Goal: Leave review/rating: Leave review/rating

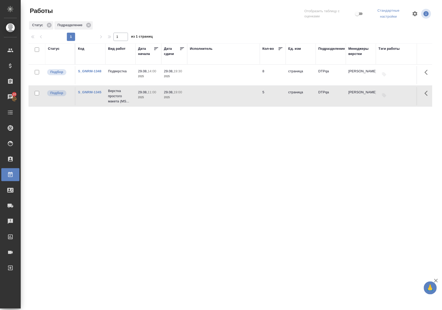
drag, startPoint x: 250, startPoint y: 265, endPoint x: 254, endPoint y: 261, distance: 5.7
click at [250, 264] on div ".cls-1 fill:#fff; AWATERA [PERSON_NAME] Спецификации Заказы 10 Чаты Todo Проект…" at bounding box center [221, 155] width 442 height 310
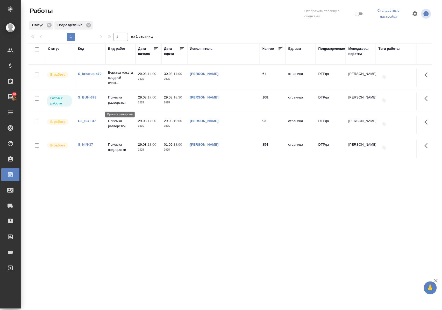
click at [113, 101] on p "Приемка разверстки" at bounding box center [120, 100] width 25 height 10
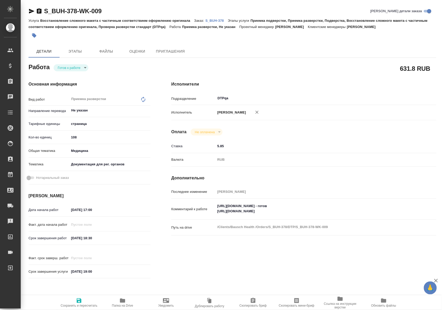
click at [84, 66] on body "🙏 .cls-1 fill:#fff; AWATERA Polushina Alena Клиенты Спецификации Заказы Чаты To…" at bounding box center [221, 155] width 442 height 310
click at [78, 76] on li "В работе" at bounding box center [72, 76] width 36 height 9
type textarea "x"
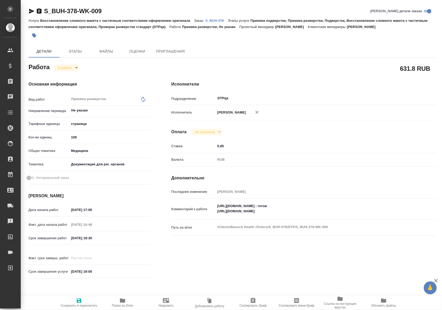
type textarea "x"
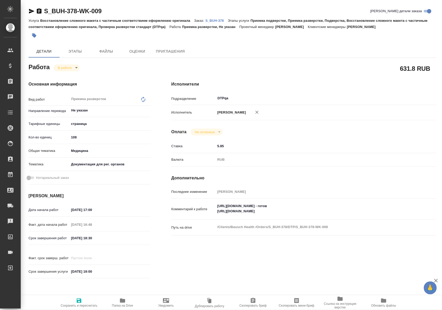
type textarea "x"
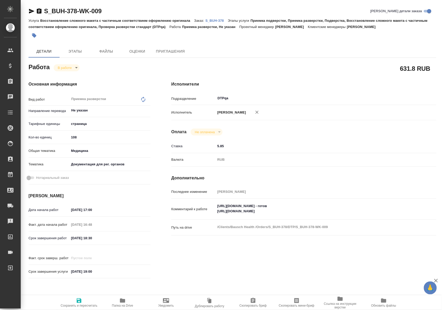
type textarea "x"
click at [78, 299] on icon "button" at bounding box center [79, 301] width 5 height 5
type textarea "x"
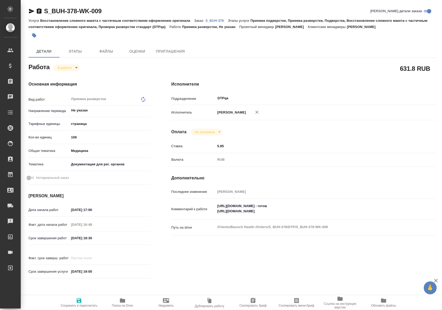
type textarea "x"
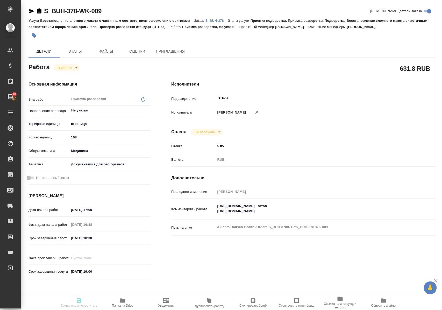
type textarea "x"
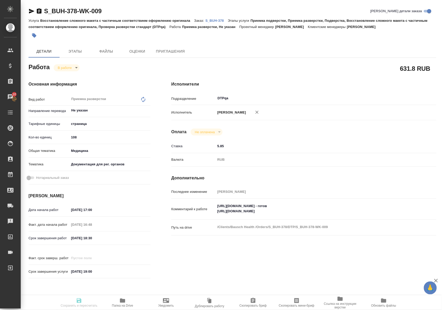
type textarea "x"
type input "inProgress"
type textarea "Приемка разверстки"
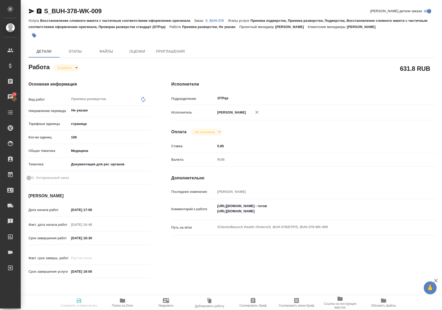
type textarea "x"
type input "Не указан"
type input "5a8b1489cc6b4906c91bfdb2"
type input "108"
type input "med"
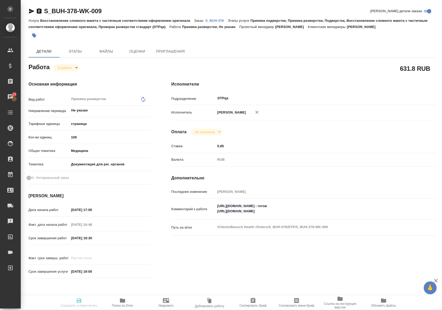
type input "5f647205b73bc97568ca66c6"
type input "29.08.2025 17:00"
type input "29.08.2025 16:48"
type input "29.08.2025 18:30"
type input "[DATE] 19:00"
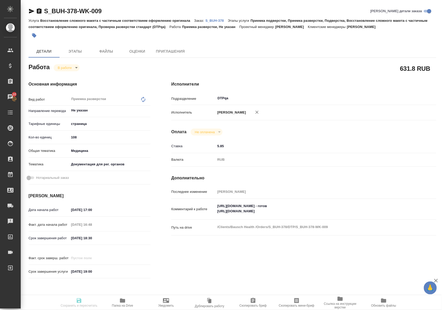
type input "DTPqa"
type input "notPayed"
type input "5.85"
type input "RUB"
type input "Полушина Алена"
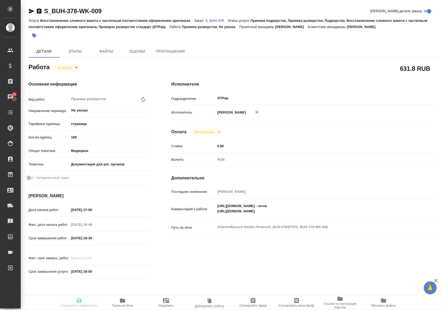
type textarea "https://tera.awatera.com/Work/68aecca0d78c8e7ff851462b/ - готов https://tera.aw…"
type textarea "x"
type textarea "/Clients/Bausch Health /Orders/S_BUH-378/DTP/S_BUH-378-WK-009"
type textarea "x"
type input "S_BUH-378"
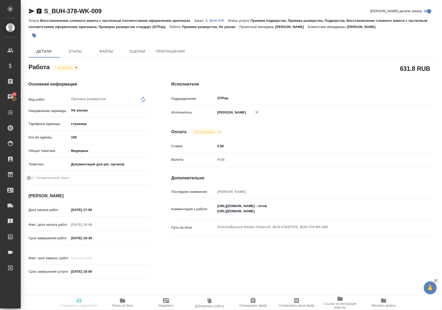
type input "Восстановление сложного макета с частичным соответствием оформлению оригинала"
type input "Приемка подверстки, Приемка разверстки, Подверстка, Восстановление сложного мак…"
type input "[PERSON_NAME]"
type input "/Clients/Bausch Health /Orders/S_BUH-378"
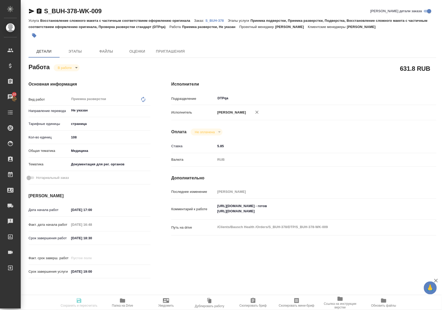
type textarea "x"
type textarea "англ-рус дубль польский убираем"
type textarea "x"
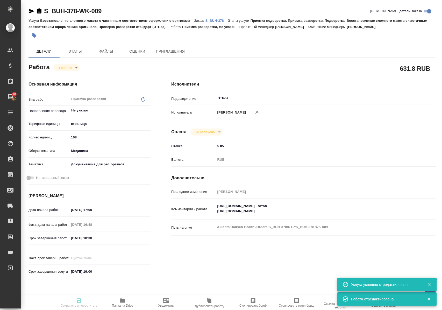
type textarea "x"
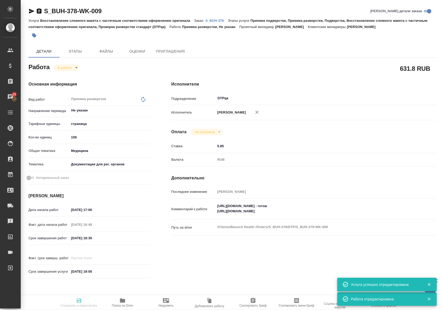
type textarea "x"
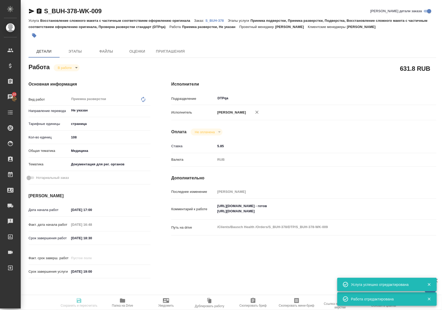
type textarea "x"
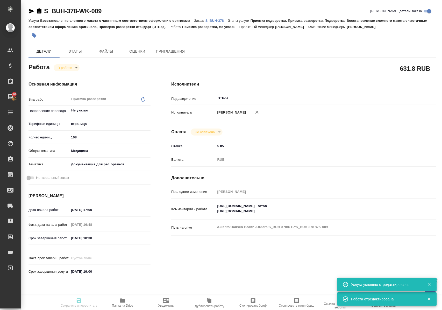
type input "inProgress"
type textarea "Приемка разверстки"
type textarea "x"
type input "Не указан"
type input "5a8b1489cc6b4906c91bfdb2"
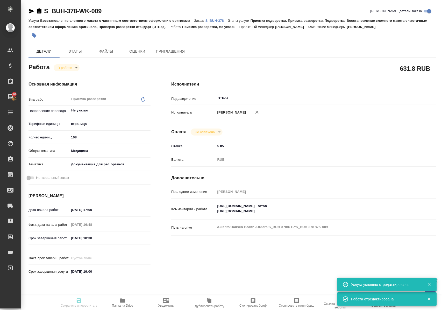
type input "108"
type input "med"
type input "5f647205b73bc97568ca66c6"
type input "29.08.2025 17:00"
type input "29.08.2025 16:48"
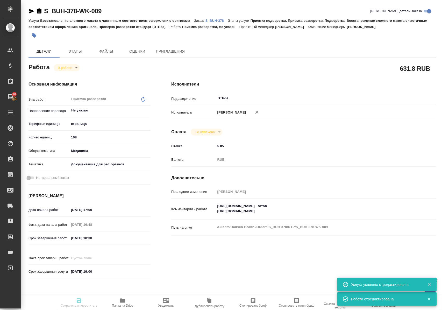
type input "29.08.2025 18:30"
type input "22.09.2025 19:00"
type input "DTPqa"
type input "notPayed"
type input "5.85"
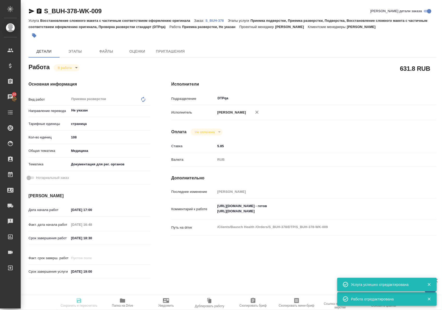
type input "RUB"
type input "Полушина Алена"
type textarea "https://tera.awatera.com/Work/68aecca0d78c8e7ff851462b/ - готов https://tera.aw…"
type textarea "x"
type textarea "/Clients/Bausch Health /Orders/S_BUH-378/DTP/S_BUH-378-WK-009"
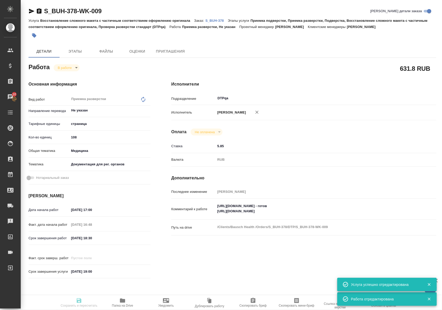
type textarea "x"
type input "S_BUH-378"
type input "Восстановление сложного макета с частичным соответствием оформлению оригинала"
type input "Приемка подверстки, Приемка разверстки, Подверстка, Восстановление сложного мак…"
type input "Никифорова Валерия"
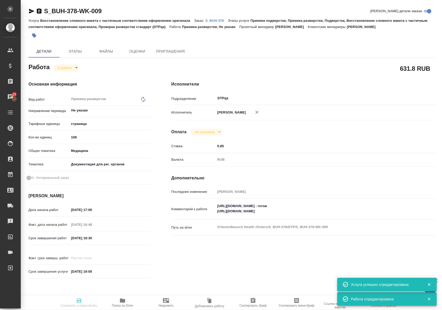
type input "Заборова Александра"
type input "/Clients/Bausch Health /Orders/S_BUH-378"
type textarea "x"
type textarea "англ-рус дубль польский убираем"
type textarea "x"
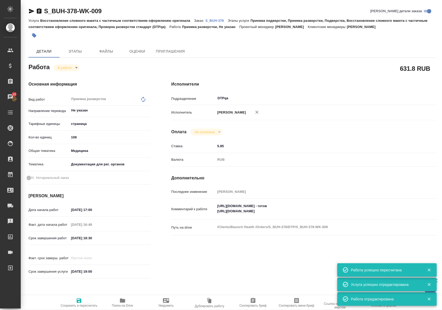
type textarea "x"
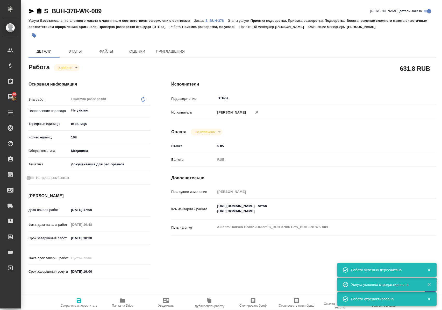
type textarea "x"
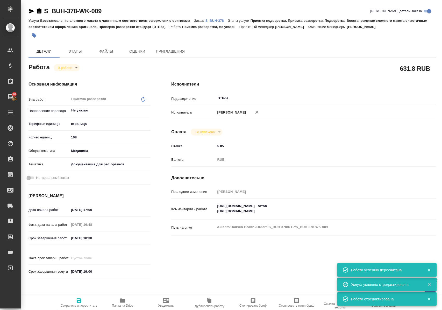
type textarea "x"
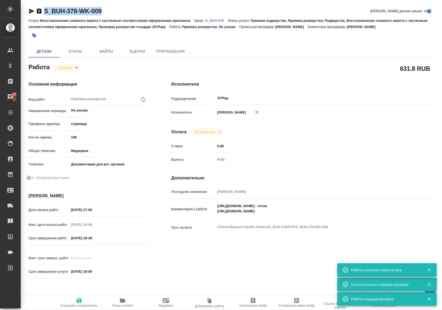
drag, startPoint x: 113, startPoint y: 12, endPoint x: 42, endPoint y: 13, distance: 71.4
click at [42, 13] on div "S_BUH-378-WK-009 Кратко детали заказа" at bounding box center [233, 11] width 408 height 8
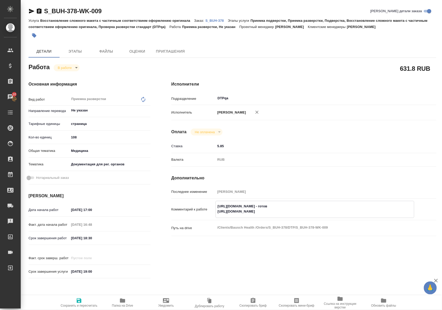
drag, startPoint x: 218, startPoint y: 210, endPoint x: 322, endPoint y: 209, distance: 104.0
click at [322, 209] on textarea "https://tera.awatera.com/Work/68aecca0d78c8e7ff851462b/ - готов https://tera.aw…" at bounding box center [315, 209] width 198 height 14
type textarea "x"
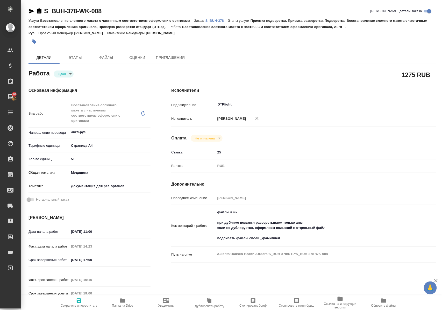
click at [122, 303] on icon "button" at bounding box center [123, 301] width 6 height 6
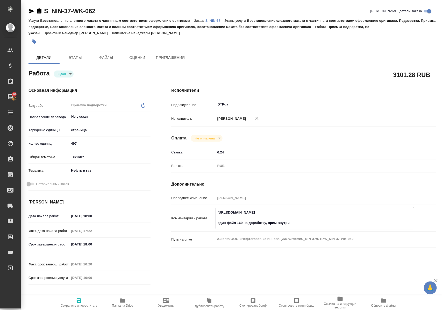
drag, startPoint x: 217, startPoint y: 217, endPoint x: 333, endPoint y: 218, distance: 115.9
click at [333, 218] on textarea "https://tera.awatera.com/Work/684013a241b761433d35d89d/ один файл 169 на дорабо…" at bounding box center [315, 217] width 198 height 19
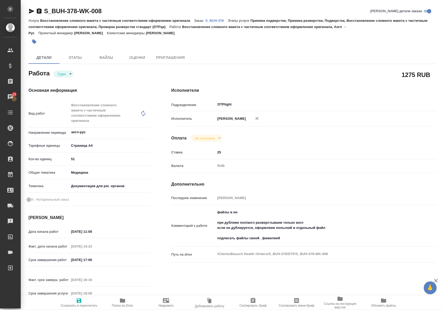
click at [216, 19] on p "S_BUH-378" at bounding box center [217, 21] width 22 height 4
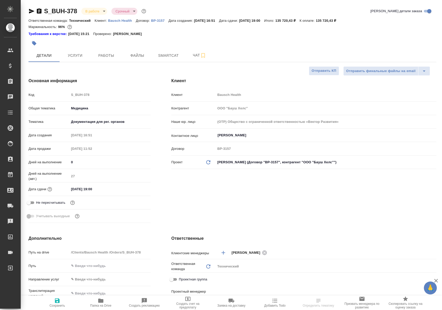
select select "RU"
type input "[PERSON_NAME]"
type input "[PERSON_NAME]pereverzeva"
click at [103, 59] on button "Работы" at bounding box center [106, 55] width 31 height 13
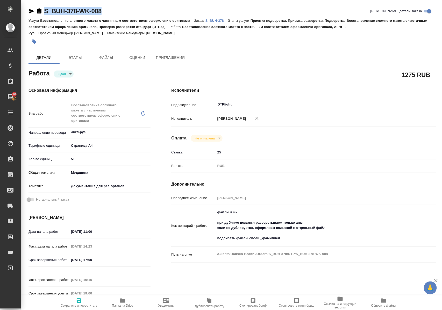
drag, startPoint x: 118, startPoint y: 12, endPoint x: 44, endPoint y: 13, distance: 74.2
click at [44, 13] on div "S_BUH-378-WK-008 Кратко детали заказа" at bounding box center [233, 11] width 408 height 8
copy link "S_BUH-378-WK-008"
click at [221, 20] on p "S_BUH-378" at bounding box center [217, 21] width 22 height 4
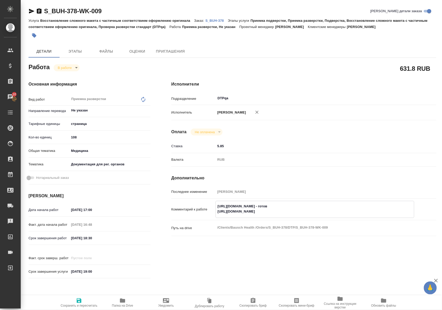
drag, startPoint x: 336, startPoint y: 211, endPoint x: 345, endPoint y: 210, distance: 9.1
click at [337, 211] on textarea "https://tera.awatera.com/Work/68aecca0d78c8e7ff851462b/ - готов https://tera.aw…" at bounding box center [315, 209] width 198 height 14
type textarea "x"
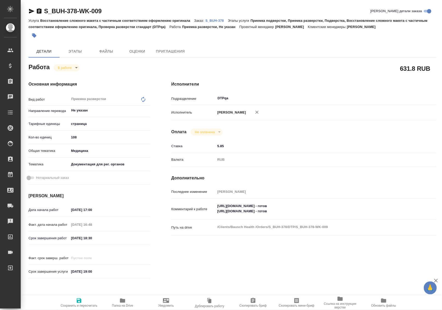
type textarea "x"
click at [339, 211] on textarea "https://tera.awatera.com/Work/68aecca0d78c8e7ff851462b/ - готов https://tera.aw…" at bounding box center [315, 209] width 199 height 14
type textarea "x"
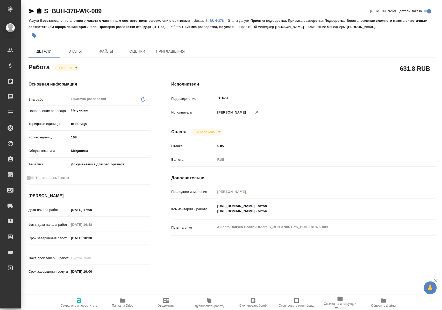
type textarea "x"
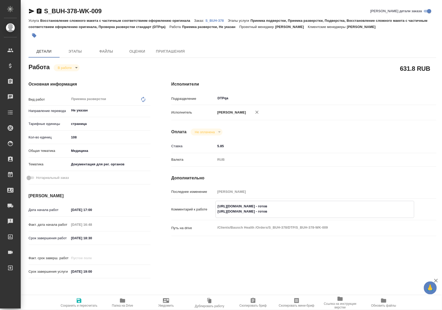
type textarea "https://tera.awatera.com/Work/68aecca0d78c8e7ff851462b/ - готов https://tera.aw…"
type textarea "x"
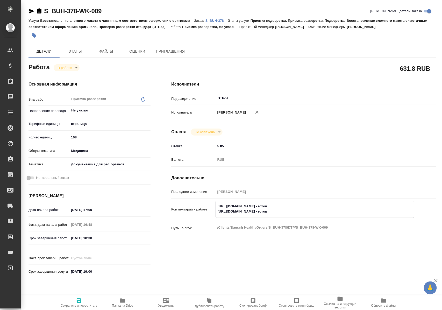
type textarea "x"
type textarea "https://tera.awatera.com/Work/68aecca0d78c8e7ff851462b/ - готов - https://tera.…"
type textarea "x"
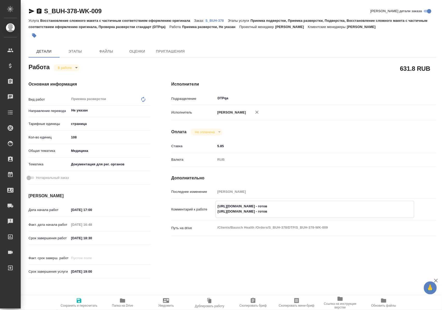
type textarea "x"
type textarea "https://tera.awatera.com/Work/68aecca0d78c8e7ff851462b/ - готов - https://tera.…"
type textarea "x"
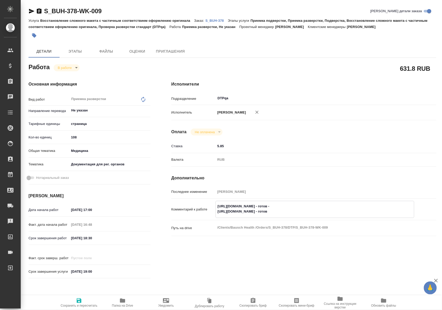
type textarea "x"
type textarea "https://tera.awatera.com/Work/68aecca0d78c8e7ff851462b/ - готов - b https://ter…"
type textarea "x"
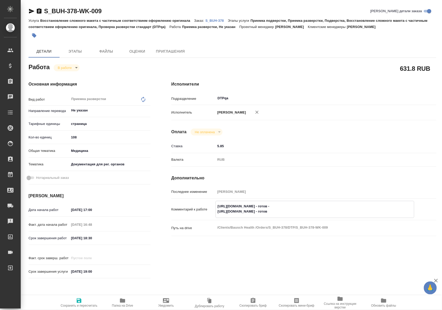
type textarea "x"
type textarea "https://tera.awatera.com/Work/68aecca0d78c8e7ff851462b/ - готов - bc https://te…"
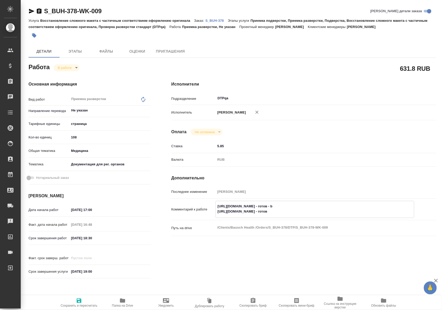
type textarea "x"
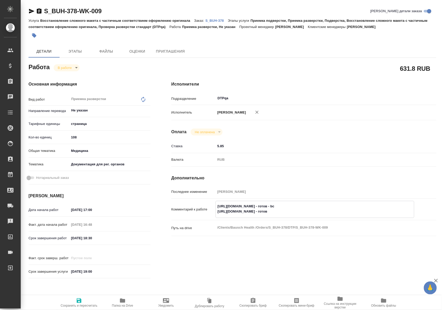
type textarea "https://tera.awatera.com/Work/68aecca0d78c8e7ff851462b/ - готов - bcg https://t…"
type textarea "x"
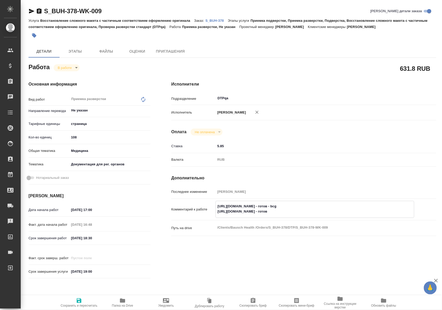
type textarea "x"
type textarea "https://tera.awatera.com/Work/68aecca0d78c8e7ff851462b/ - готов - bcgh https://…"
type textarea "x"
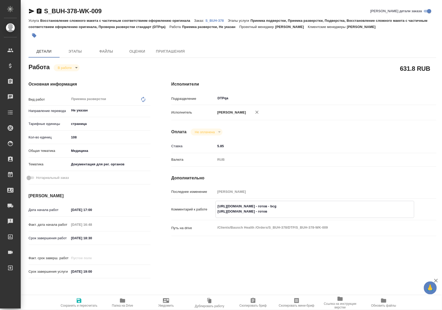
type textarea "x"
type textarea "https://tera.awatera.com/Work/68aecca0d78c8e7ff851462b/ - готов - bcghf https:/…"
type textarea "x"
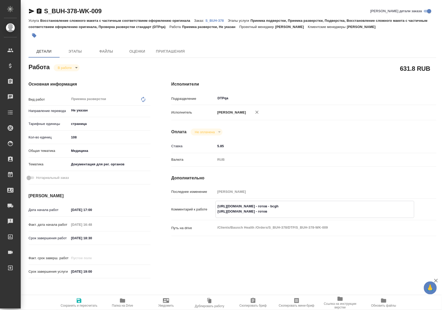
type textarea "x"
type textarea "https://tera.awatera.com/Work/68aecca0d78c8e7ff851462b/ - готов - bcghfd https:…"
type textarea "x"
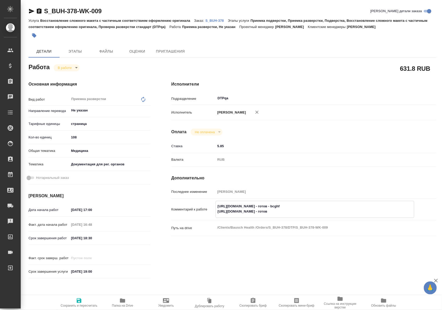
type textarea "x"
type textarea "https://tera.awatera.com/Work/68aecca0d78c8e7ff851462b/ - готов - bcghfdk https…"
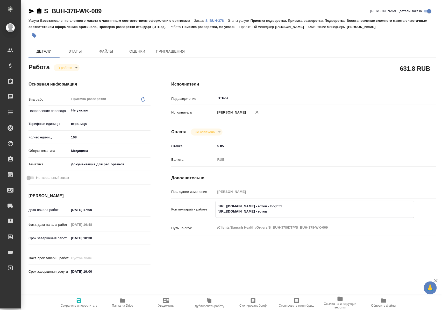
type textarea "x"
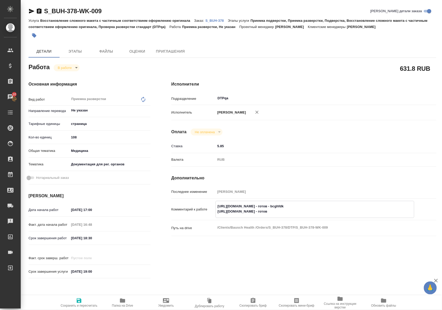
type textarea "https://tera.awatera.com/Work/68aecca0d78c8e7ff851462b/ - готов - bcghfdkt http…"
type textarea "x"
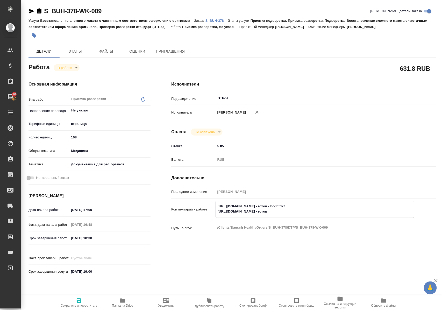
type textarea "x"
type textarea "https://tera.awatera.com/Work/68aecca0d78c8e7ff851462b/ - готов - bcghfdkty htt…"
type textarea "x"
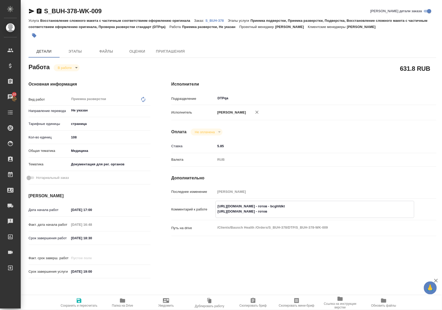
type textarea "x"
type textarea "https://tera.awatera.com/Work/68aecca0d78c8e7ff851462b/ - готов - и https://ter…"
type textarea "x"
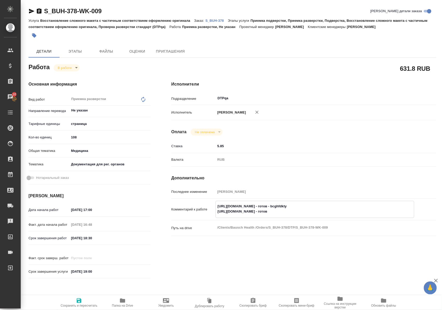
type textarea "x"
type textarea "https://tera.awatera.com/Work/68aecca0d78c8e7ff851462b/ - готов - ис https://te…"
type textarea "x"
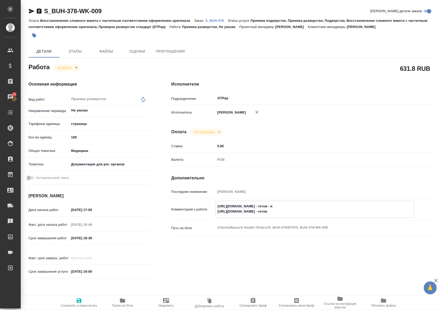
type textarea "x"
type textarea "https://tera.awatera.com/Work/68aecca0d78c8e7ff851462b/ - готов - исп https://t…"
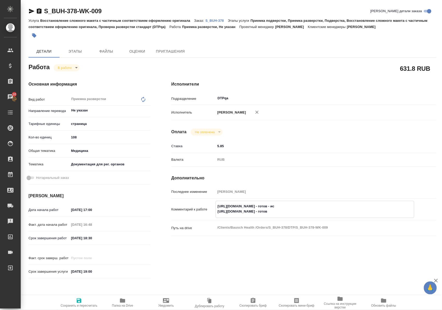
type textarea "x"
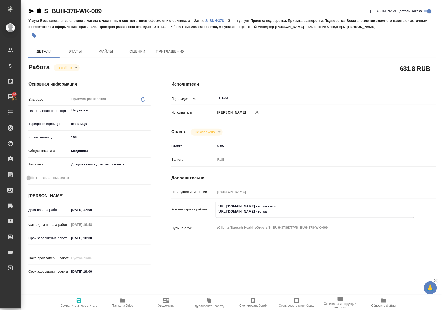
type textarea "https://tera.awatera.com/Work/68aecca0d78c8e7ff851462b/ - готов - испр https://…"
type textarea "x"
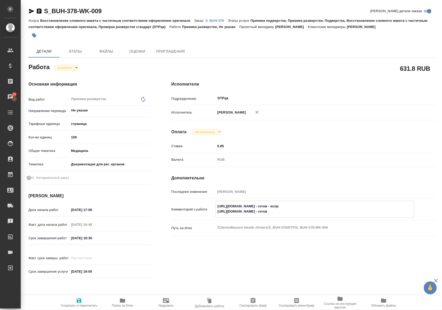
type textarea "x"
type textarea "https://tera.awatera.com/Work/68aecca0d78c8e7ff851462b/ - готов - испра https:/…"
type textarea "x"
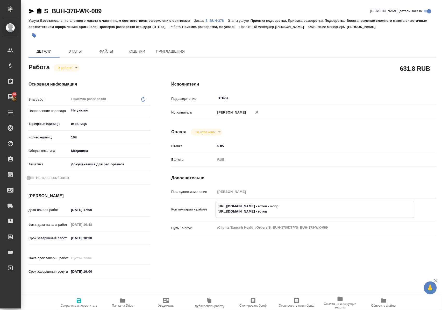
type textarea "x"
type textarea "https://tera.awatera.com/Work/68aecca0d78c8e7ff851462b/ - готов - исправ https:…"
type textarea "x"
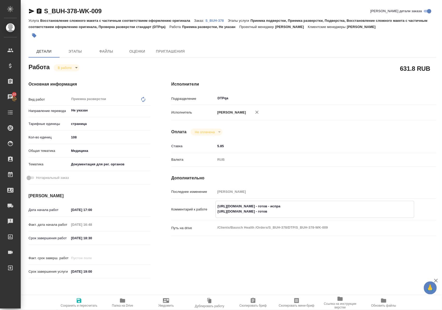
type textarea "x"
type textarea "https://tera.awatera.com/Work/68aecca0d78c8e7ff851462b/ - готов - исправл https…"
type textarea "x"
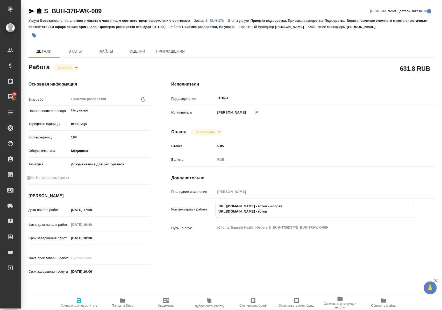
type textarea "x"
type textarea "https://tera.awatera.com/Work/68aecca0d78c8e7ff851462b/ - готов - исправле http…"
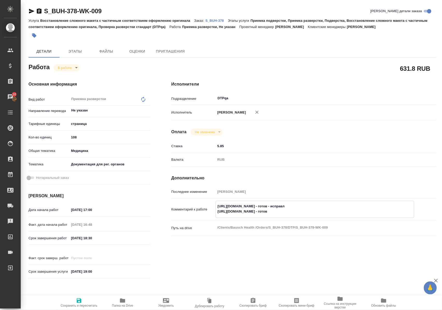
type textarea "x"
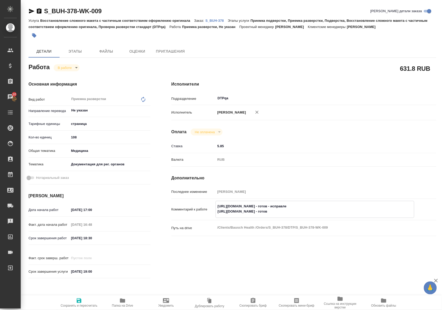
type textarea "https://tera.awatera.com/Work/68aecca0d78c8e7ff851462b/ - готов - исправлен htt…"
type textarea "x"
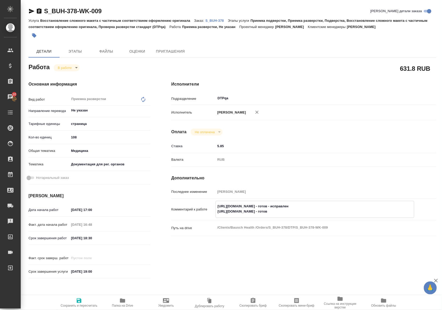
type textarea "https://tera.awatera.com/Work/68aecca0d78c8e7ff851462b/ - готов - исправлен htt…"
type textarea "x"
click at [78, 299] on icon "button" at bounding box center [79, 301] width 5 height 5
type textarea "x"
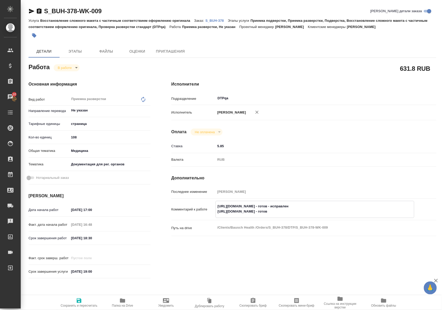
type textarea "x"
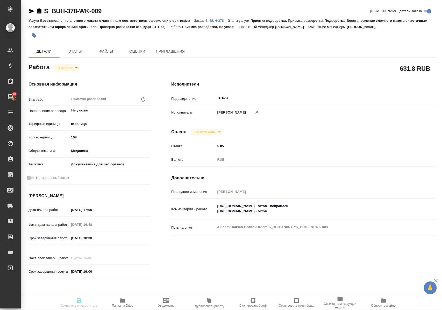
type textarea "x"
type input "inProgress"
type textarea "Приемка разверстки"
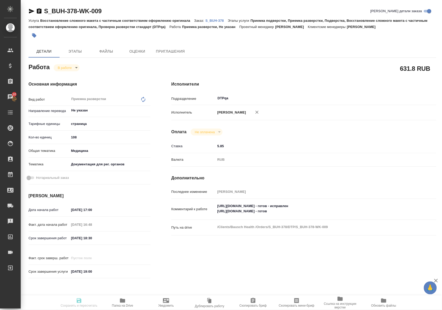
type textarea "x"
type input "Не указан"
type input "5a8b1489cc6b4906c91bfdb2"
type input "108"
type input "med"
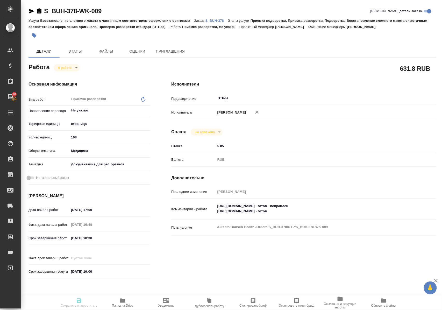
type input "5f647205b73bc97568ca66c6"
type input "29.08.2025 17:00"
type input "29.08.2025 16:48"
type input "29.08.2025 18:30"
type input "22.09.2025 19:00"
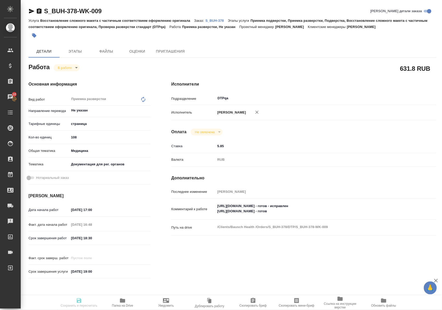
type input "DTPqa"
type input "notPayed"
type input "5.85"
type input "RUB"
type input "[PERSON_NAME]"
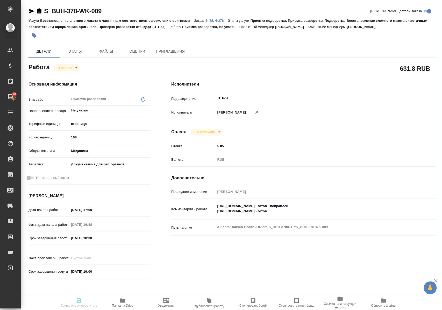
type textarea "https://tera.awatera.com/Work/68aecca0d78c8e7ff851462b/ - готов - исправлен htt…"
type textarea "x"
type textarea "/Clients/Bausch Health /Orders/S_BUH-378/DTP/S_BUH-378-WK-009"
type textarea "x"
type input "S_BUH-378"
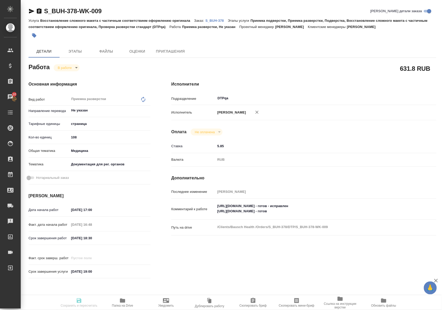
type input "Восстановление сложного макета с частичным соответствием оформлению оригинала"
type input "Приемка подверстки, Приемка разверстки, Подверстка, Восстановление сложного мак…"
type input "[PERSON_NAME]"
type input "/Clients/Bausch Health /Orders/S_BUH-378"
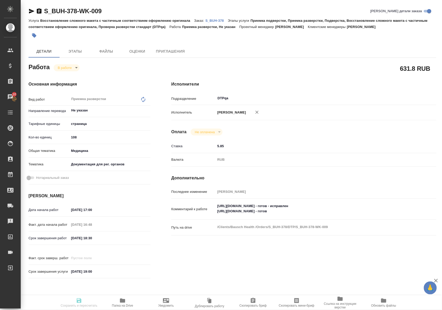
type textarea "x"
type textarea "англ-рус дубль польский убираем"
type textarea "x"
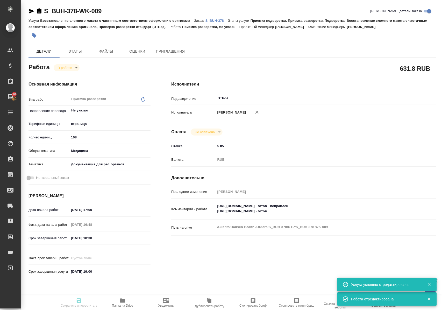
type textarea "x"
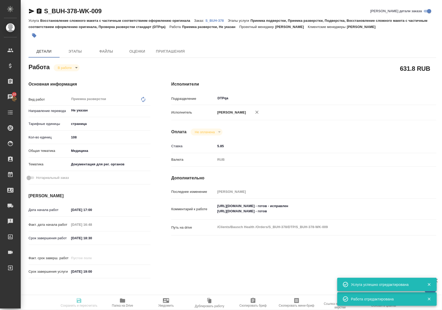
type textarea "x"
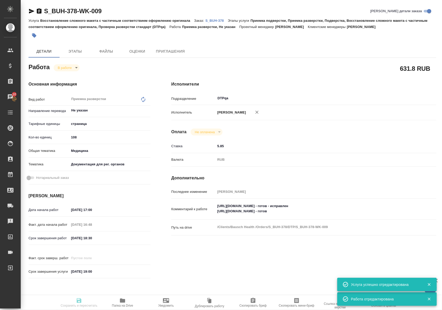
type input "inProgress"
type textarea "Приемка разверстки"
type textarea "x"
type input "Не указан"
type input "5a8b1489cc6b4906c91bfdb2"
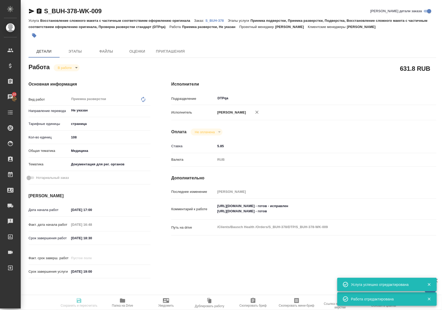
type input "108"
type input "med"
type input "5f647205b73bc97568ca66c6"
type input "29.08.2025 17:00"
type input "29.08.2025 16:48"
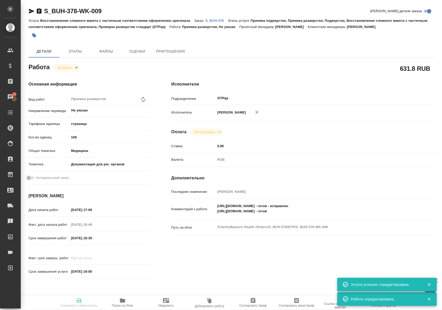
type input "29.08.2025 18:30"
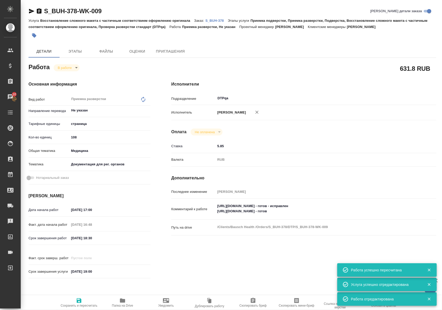
click at [124, 302] on icon "button" at bounding box center [122, 301] width 5 height 4
click at [215, 212] on p "Комментарий к работе" at bounding box center [193, 209] width 44 height 5
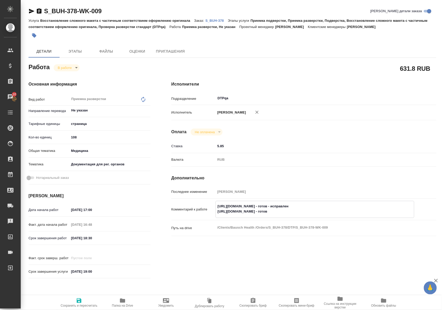
drag, startPoint x: 217, startPoint y: 217, endPoint x: 320, endPoint y: 217, distance: 102.7
click at [320, 216] on textarea "https://tera.awatera.com/Work/68aecca0d78c8e7ff851462b/ - готов - исправлен htt…" at bounding box center [315, 209] width 198 height 14
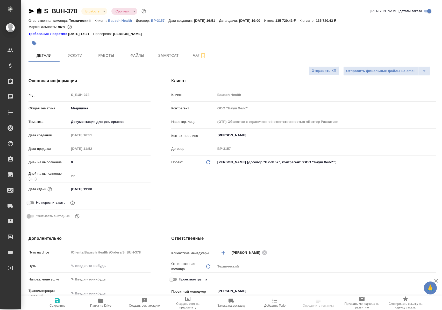
select select "RU"
click at [103, 59] on button "Работы" at bounding box center [106, 55] width 31 height 13
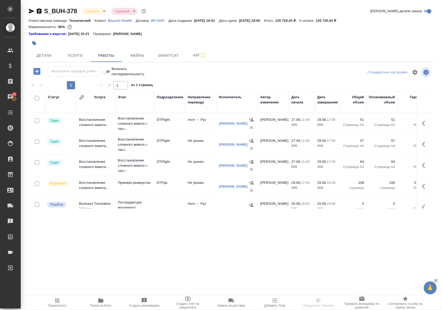
click at [423, 126] on icon "button" at bounding box center [426, 123] width 6 height 6
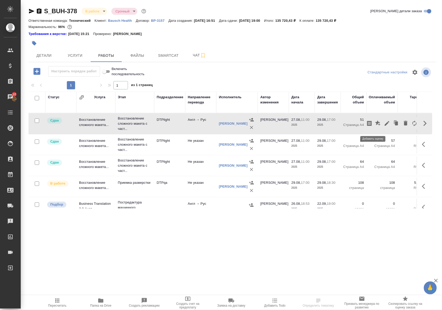
click at [376, 126] on icon "button" at bounding box center [378, 122] width 5 height 5
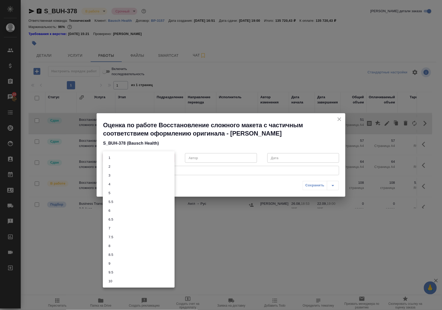
click at [170, 158] on body "🙏 .cls-1 fill:#fff; AWATERA Polushina Alena Клиенты Спецификации Заказы 10 Чаты…" at bounding box center [221, 155] width 442 height 310
click at [118, 227] on li "7" at bounding box center [139, 228] width 72 height 9
type input "7"
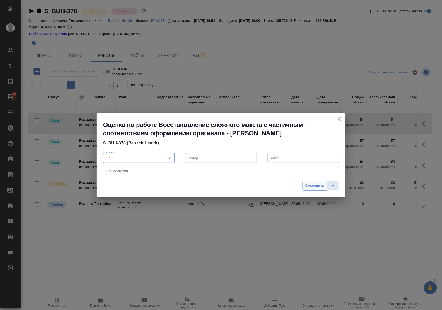
click at [313, 184] on span "Сохранить" at bounding box center [315, 186] width 19 height 6
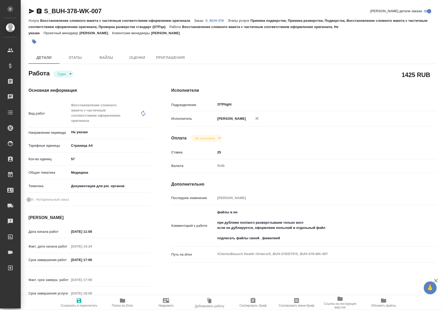
click at [122, 301] on icon "button" at bounding box center [122, 301] width 5 height 4
drag, startPoint x: 120, startPoint y: 9, endPoint x: 33, endPoint y: 13, distance: 87.0
click at [33, 13] on div "S_BUH-378-WK-007 Кратко детали заказа" at bounding box center [233, 11] width 408 height 8
copy link "S_BUH-378-WK-007"
click at [220, 19] on p "S_BUH-378" at bounding box center [217, 21] width 22 height 4
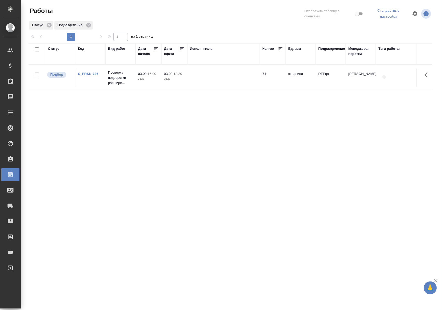
click at [88, 72] on link "S_FRSK-736" at bounding box center [88, 74] width 20 height 4
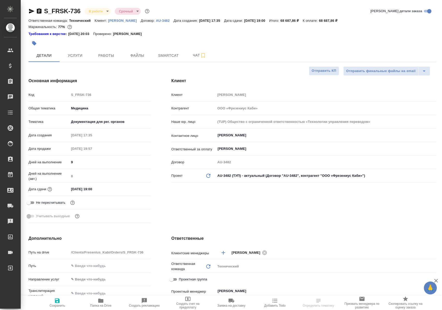
select select "RU"
click at [99, 56] on span "Работы" at bounding box center [106, 55] width 25 height 6
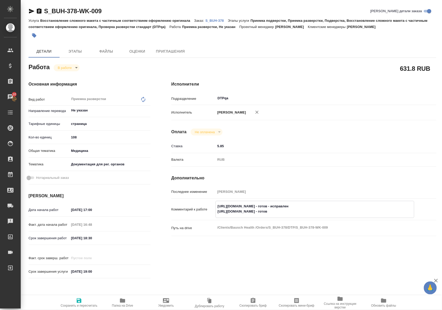
click at [342, 214] on textarea "[URL][DOMAIN_NAME] - готов - исправлен [URL][DOMAIN_NAME] - готов" at bounding box center [315, 209] width 198 height 14
type textarea "[URL][DOMAIN_NAME] - готов - исправлен [URL][DOMAIN_NAME] - готов - исправлен"
click at [79, 299] on icon "button" at bounding box center [79, 301] width 5 height 5
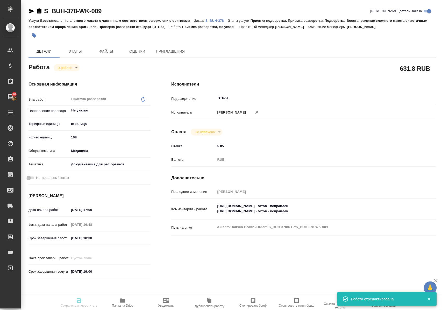
type input "inProgress"
type input "Не указан"
type input "5a8b1489cc6b4906c91bfdb2"
type input "108"
type input "med"
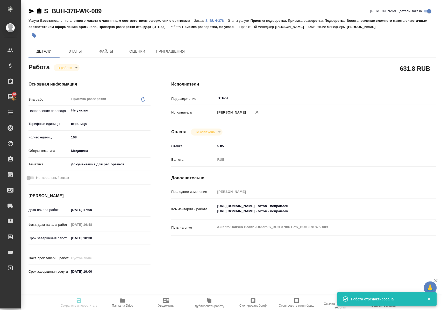
type input "5f647205b73bc97568ca66c6"
type input "29.08.2025 17:00"
type input "29.08.2025 16:48"
type input "29.08.2025 18:30"
type input "[DATE] 19:00"
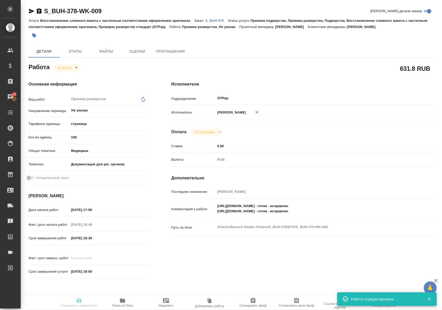
type input "DTPqa"
type input "notPayed"
type input "5.85"
type input "RUB"
type input "Полушина Алена"
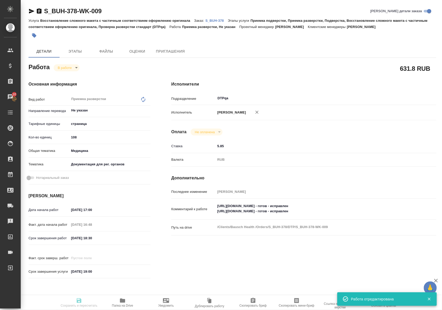
type input "S_BUH-378"
type input "Восстановление сложного макета с частичным соответствием оформлению оригинала"
type input "Приемка подверстки, Приемка разверстки, Подверстка, Восстановление сложного мак…"
type input "[PERSON_NAME]"
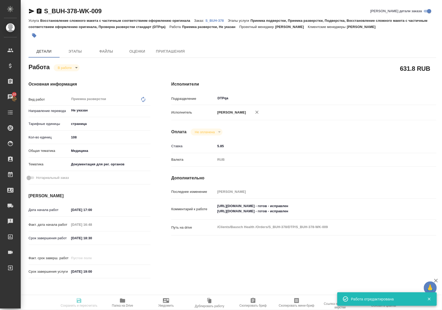
type input "/Clients/Bausch Health /Orders/S_BUH-378"
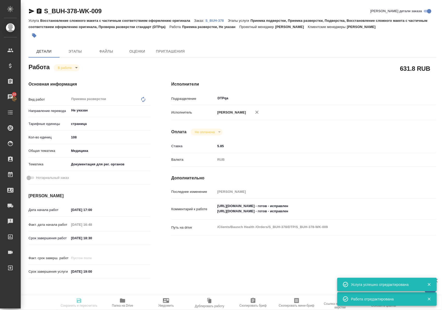
type input "inProgress"
type input "Не указан"
type input "5a8b1489cc6b4906c91bfdb2"
type input "108"
type input "med"
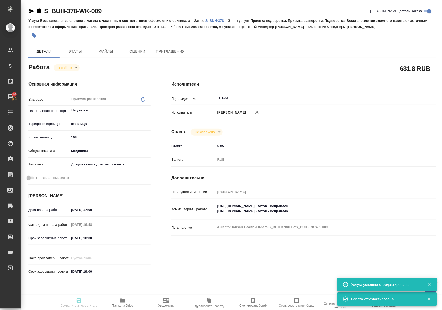
type input "5f647205b73bc97568ca66c6"
type input "[DATE] 17:00"
type input "29.08.2025 16:48"
type input "29.08.2025 18:30"
type input "[DATE] 19:00"
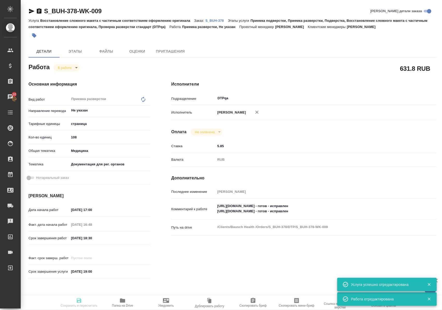
type input "DTPqa"
type input "notPayed"
type input "5.85"
type input "RUB"
type input "Полушина Алена"
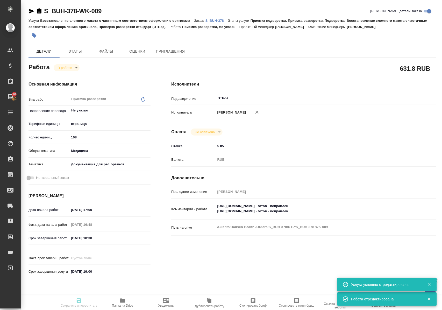
type input "S_BUH-378"
type input "Восстановление сложного макета с частичным соответствием оформлению оригинала"
type input "Приемка подверстки, Приемка разверстки, Подверстка, Восстановление сложного мак…"
type input "[PERSON_NAME]"
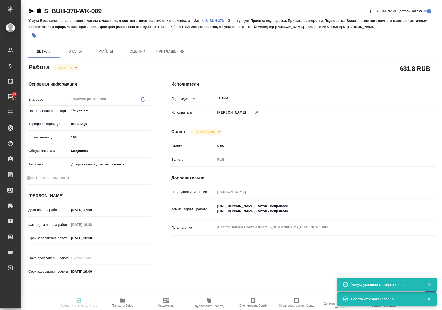
type input "/Clients/Bausch Health /Orders/S_BUH-378"
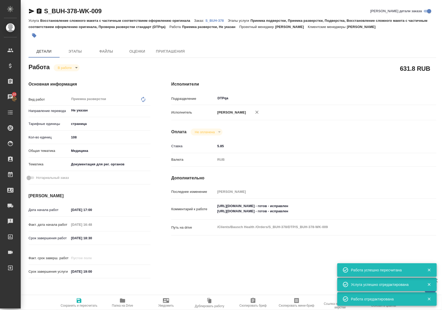
click at [123, 300] on icon "button" at bounding box center [122, 301] width 5 height 4
click at [72, 67] on body "🙏 .cls-1 fill:#fff; AWATERA Polushina Alena Клиенты Спецификации Заказы 10 Чаты…" at bounding box center [221, 155] width 442 height 310
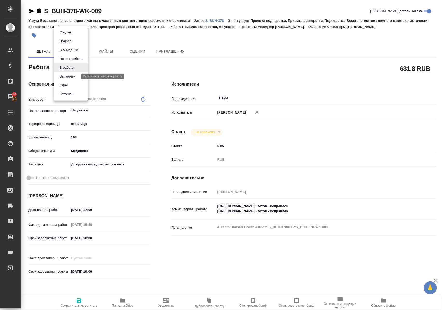
click at [76, 76] on button "Выполнен" at bounding box center [67, 77] width 19 height 6
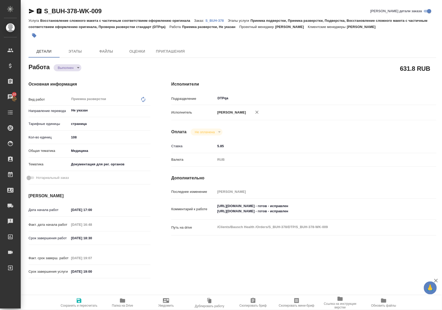
type textarea "x"
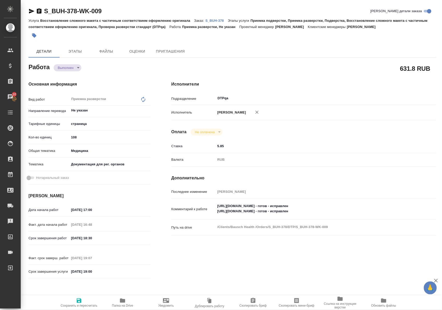
type textarea "x"
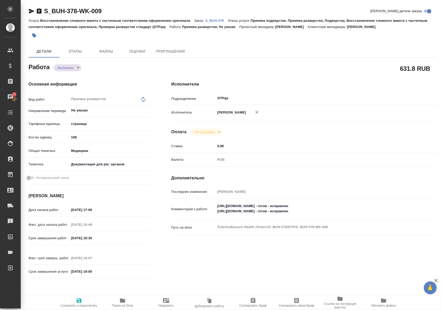
click at [30, 12] on icon "button" at bounding box center [31, 11] width 5 height 5
click at [216, 20] on p "S_BUH-378" at bounding box center [217, 21] width 22 height 4
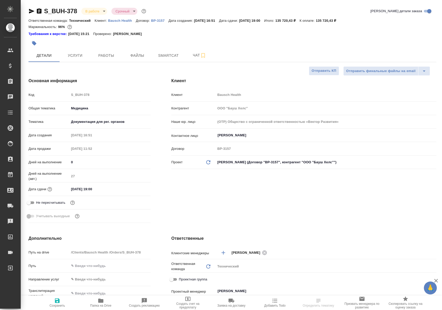
select select "RU"
click at [102, 55] on span "Работы" at bounding box center [106, 55] width 25 height 6
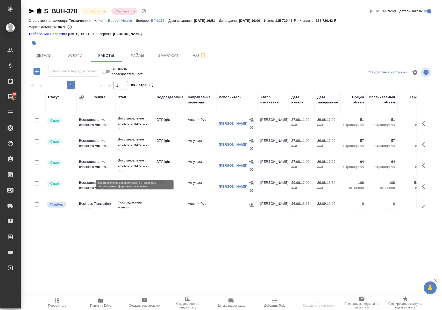
click at [138, 170] on p "Восстановление сложного макета с част..." at bounding box center [135, 166] width 34 height 16
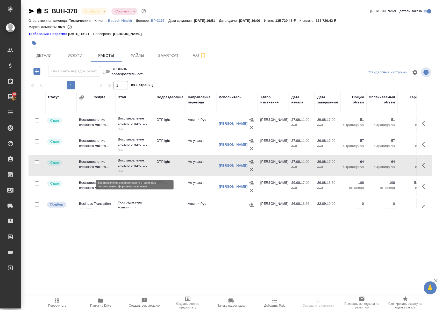
click at [138, 169] on p "Восстановление сложного макета с част..." at bounding box center [135, 166] width 34 height 16
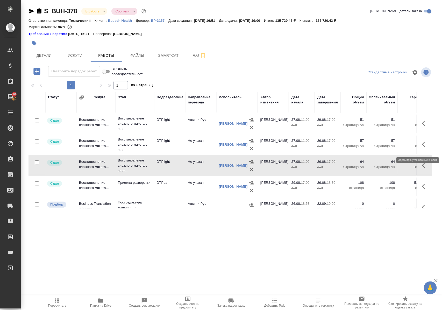
click at [423, 147] on icon "button" at bounding box center [426, 144] width 6 height 6
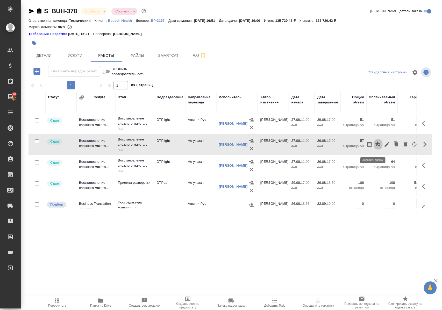
click at [376, 148] on icon "button" at bounding box center [379, 144] width 6 height 6
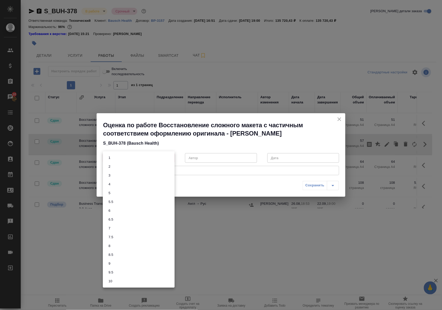
click at [170, 157] on body "🙏 .cls-1 fill:#fff; AWATERA Polushina Alena Клиенты Спецификации Заказы 10 Чаты…" at bounding box center [221, 155] width 442 height 310
click at [122, 238] on li "7.5" at bounding box center [139, 237] width 72 height 9
type input "7.5"
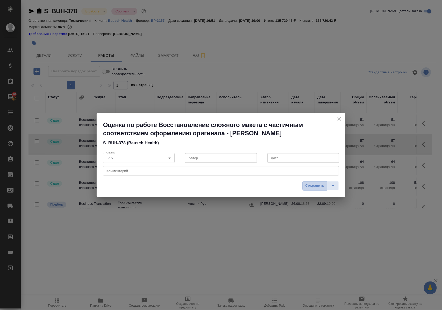
click at [318, 188] on span "Сохранить" at bounding box center [315, 186] width 19 height 6
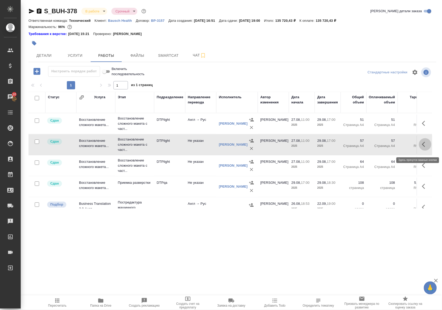
click at [423, 148] on icon "button" at bounding box center [426, 144] width 6 height 6
click at [376, 147] on icon "button" at bounding box center [378, 143] width 5 height 5
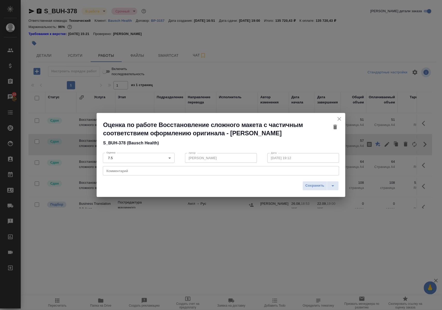
click at [171, 161] on body "🙏 .cls-1 fill:#fff; AWATERA Polushina Alena Клиенты Спецификации Заказы 10 Чаты…" at bounding box center [221, 155] width 442 height 310
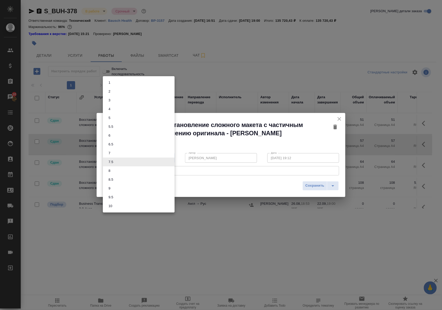
click at [120, 171] on li "8" at bounding box center [139, 171] width 72 height 9
type input "8"
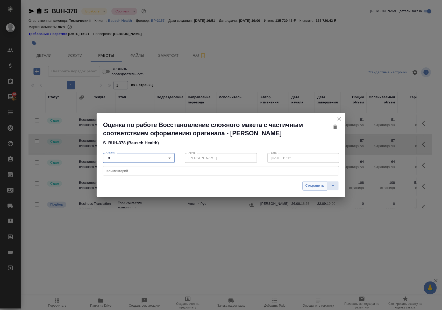
click at [319, 189] on span "Сохранить" at bounding box center [315, 186] width 19 height 6
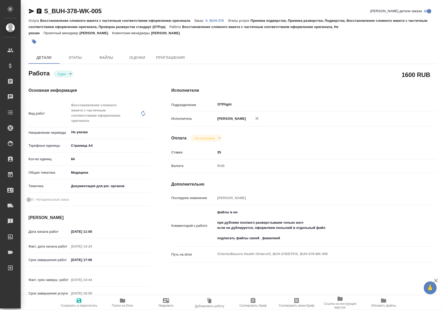
click at [122, 300] on icon "button" at bounding box center [122, 301] width 5 height 4
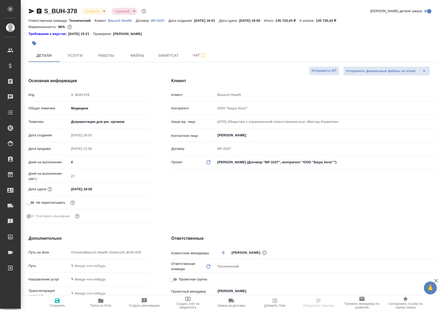
select select "RU"
